Goal: Information Seeking & Learning: Learn about a topic

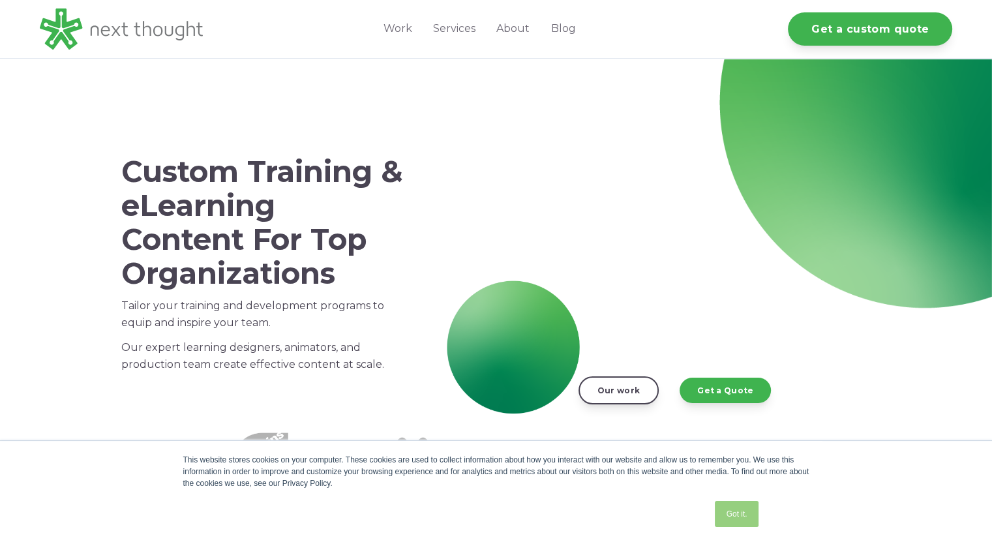
click at [725, 512] on link "Got it." at bounding box center [736, 514] width 43 height 26
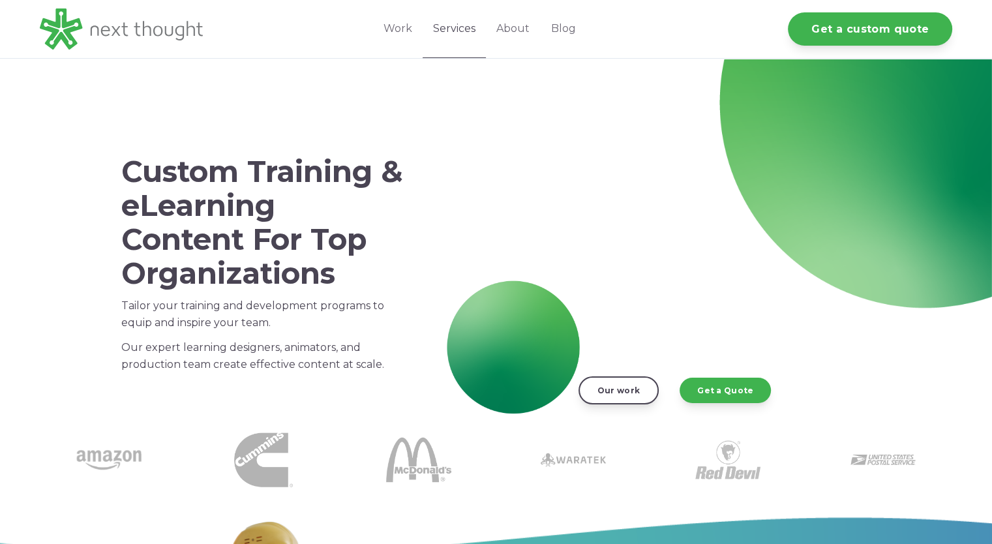
click at [443, 43] on link "Services" at bounding box center [454, 29] width 63 height 58
click at [459, 33] on link "Services" at bounding box center [454, 29] width 63 height 58
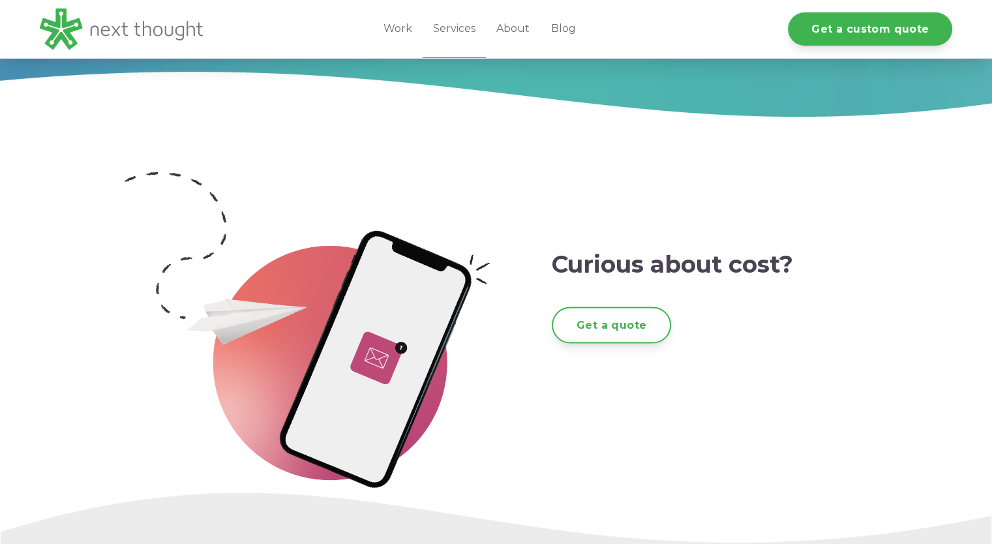
scroll to position [2165, 0]
